Goal: Check status: Check status

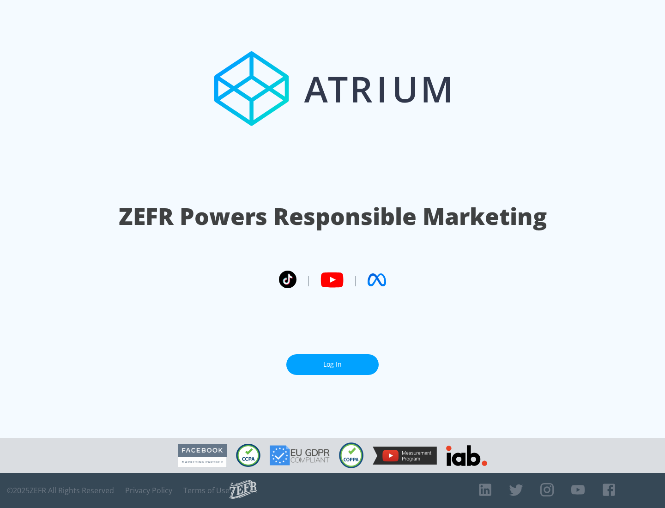
click at [333, 364] on link "Log In" at bounding box center [332, 364] width 92 height 21
